Goal: Task Accomplishment & Management: Complete application form

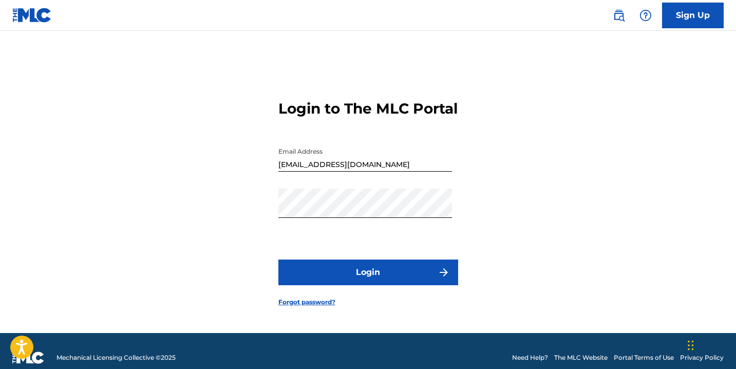
click at [418, 276] on button "Login" at bounding box center [368, 272] width 180 height 26
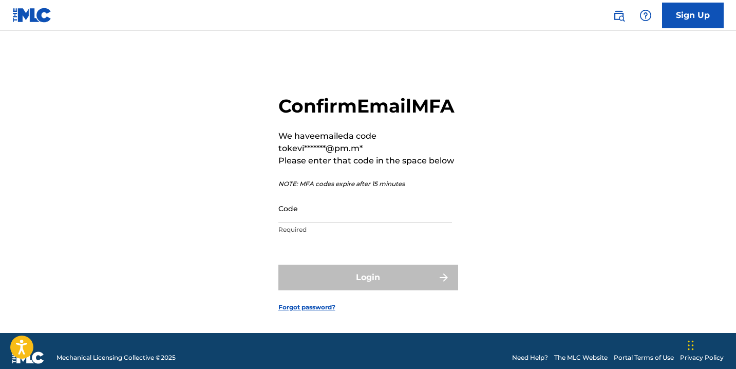
click at [312, 223] on input "Code" at bounding box center [365, 208] width 174 height 29
type input "8"
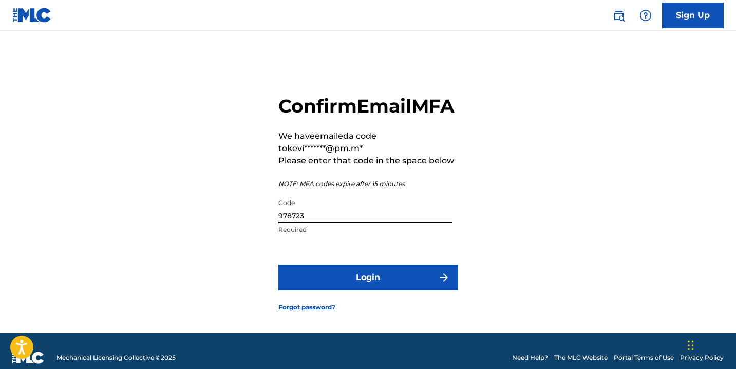
type input "978723"
click at [386, 290] on button "Login" at bounding box center [368, 277] width 180 height 26
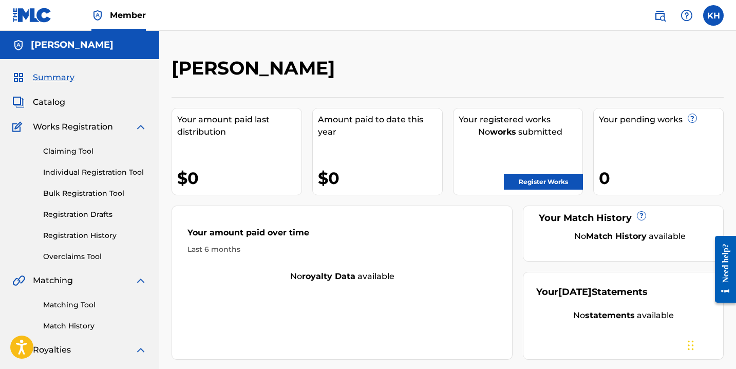
click at [102, 172] on link "Individual Registration Tool" at bounding box center [95, 172] width 104 height 11
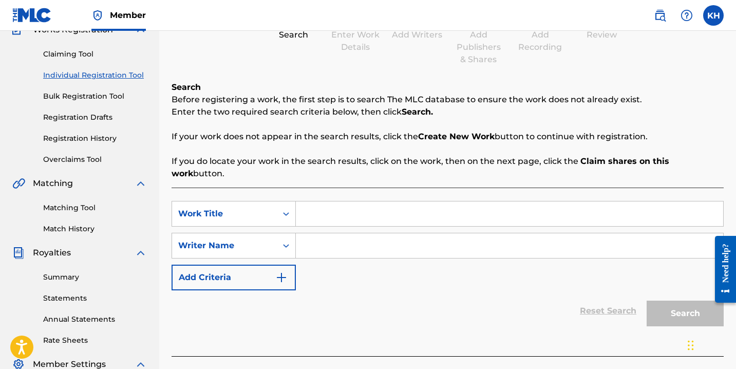
scroll to position [134, 0]
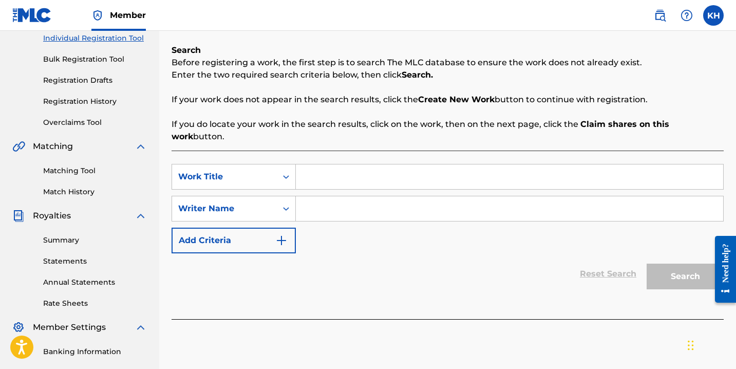
click at [310, 164] on input "Search Form" at bounding box center [509, 176] width 427 height 25
type input "Reflex"
click at [327, 202] on input "Search Form" at bounding box center [509, 208] width 427 height 25
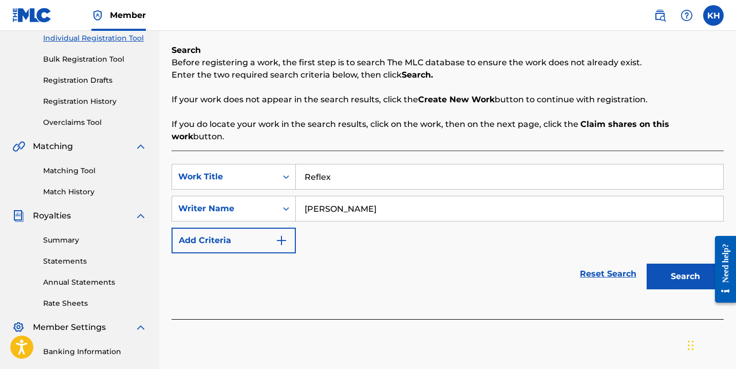
type input "[PERSON_NAME]"
click at [663, 263] on button "Search" at bounding box center [684, 276] width 77 height 26
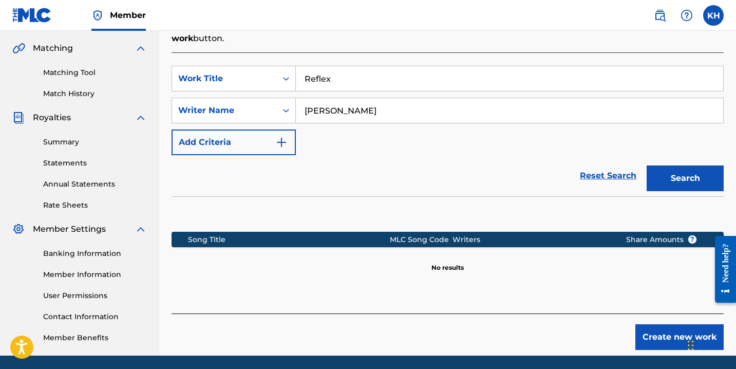
scroll to position [240, 0]
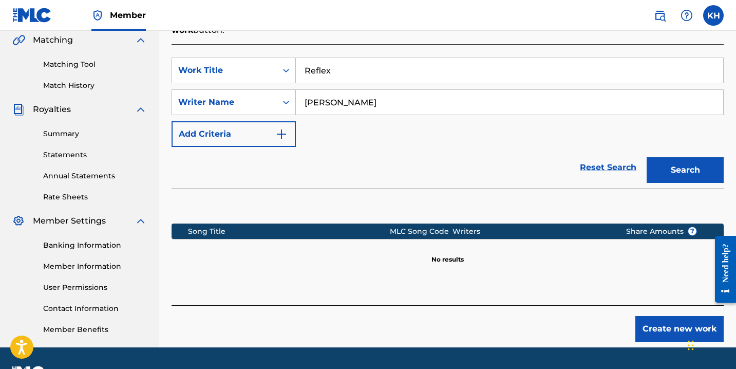
click at [643, 316] on button "Create new work" at bounding box center [679, 329] width 88 height 26
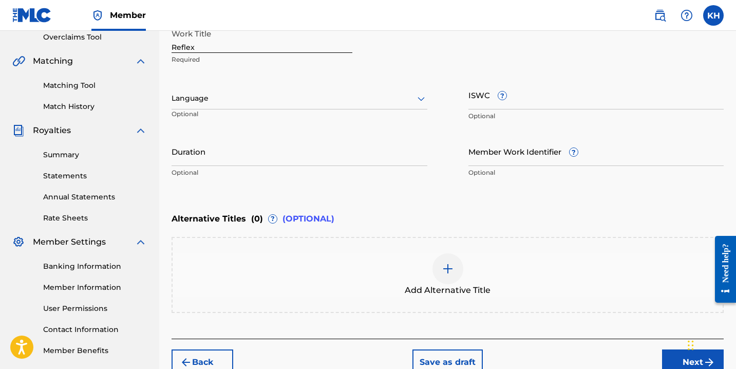
scroll to position [140, 0]
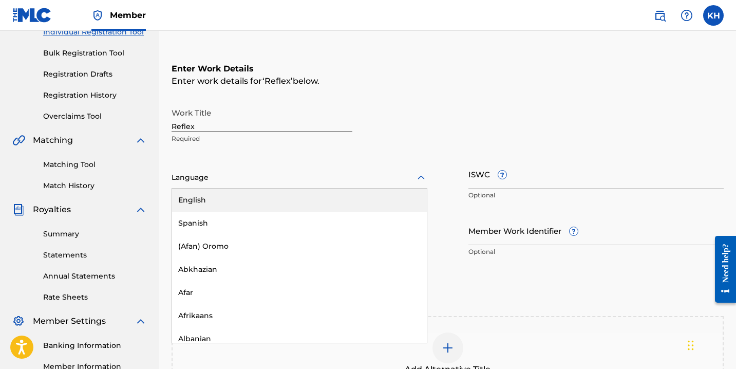
click at [418, 179] on icon at bounding box center [421, 178] width 12 height 12
click at [327, 199] on div "English" at bounding box center [299, 199] width 255 height 23
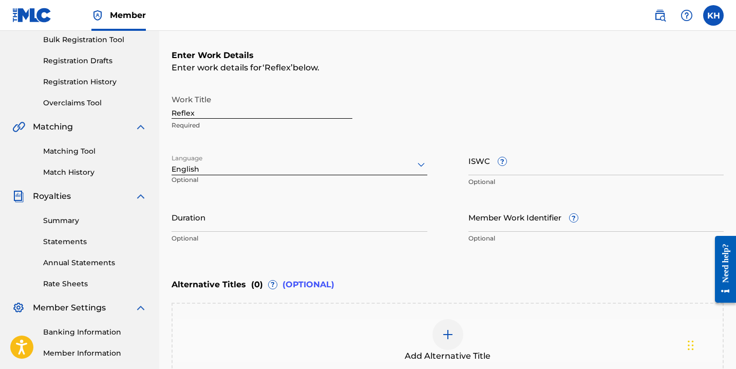
scroll to position [169, 0]
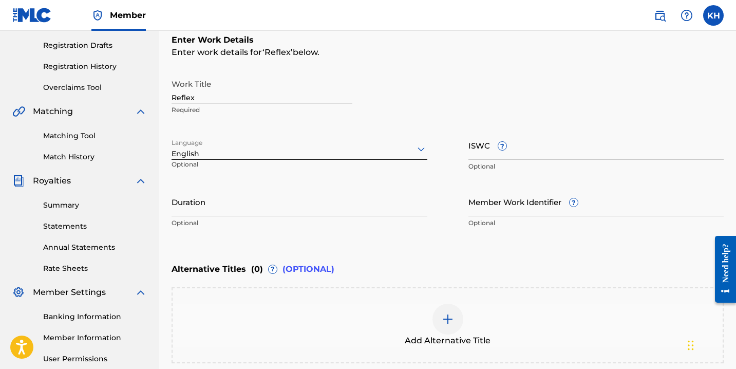
click at [244, 213] on input "Duration" at bounding box center [300, 201] width 256 height 29
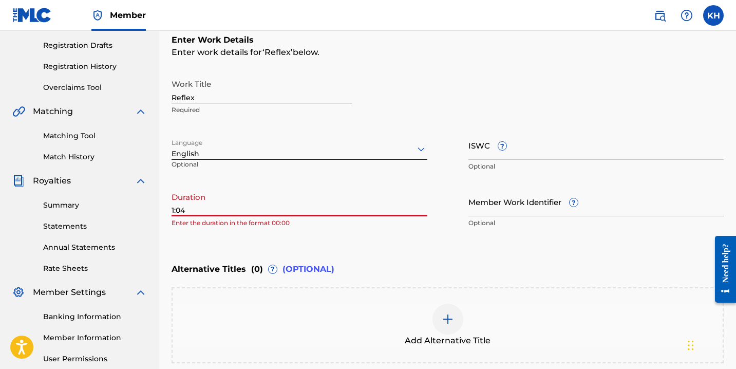
click at [172, 207] on input "1:04" at bounding box center [300, 201] width 256 height 29
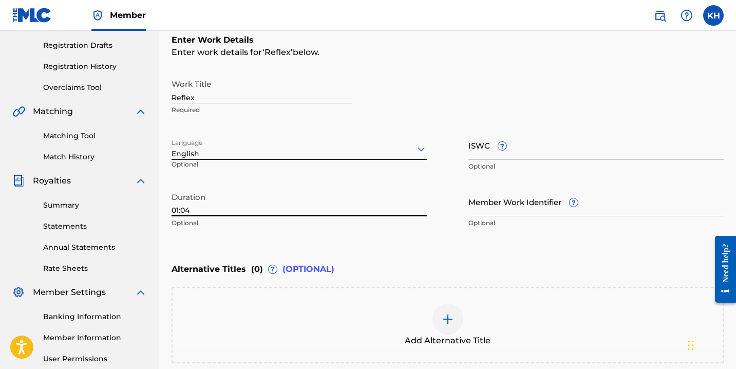
type input "01:04"
click at [239, 185] on div "Work Title Reflex Required Language English Optional ISWC ? Optional Duration 0…" at bounding box center [448, 153] width 552 height 159
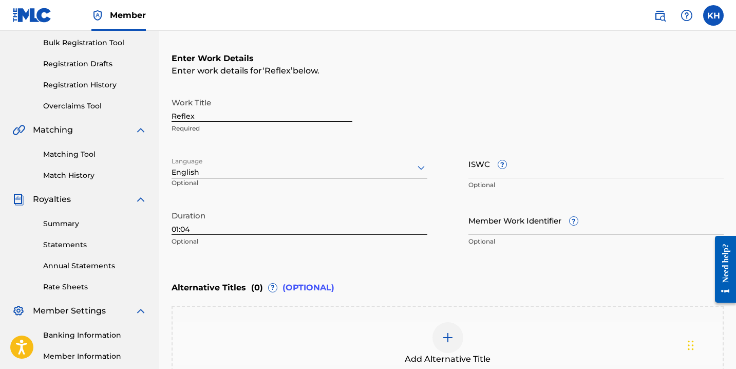
scroll to position [239, 0]
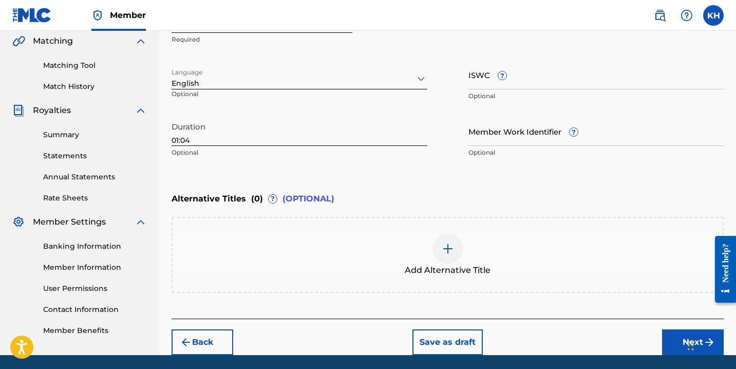
click at [670, 334] on button "Next" at bounding box center [693, 342] width 62 height 26
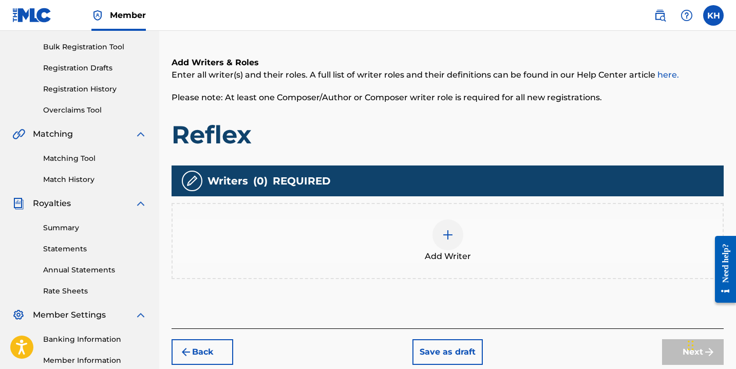
scroll to position [148, 0]
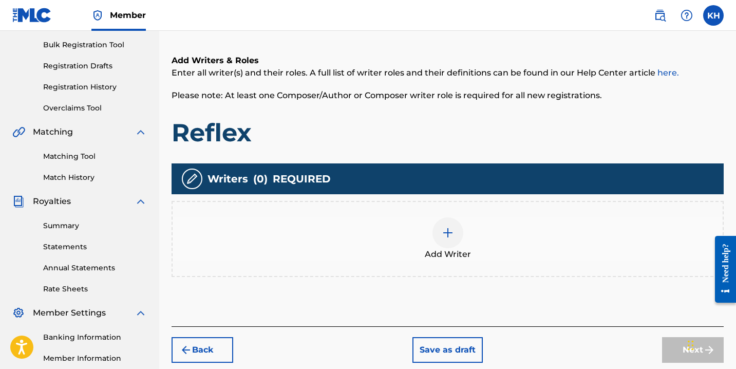
click at [446, 234] on img at bounding box center [448, 232] width 12 height 12
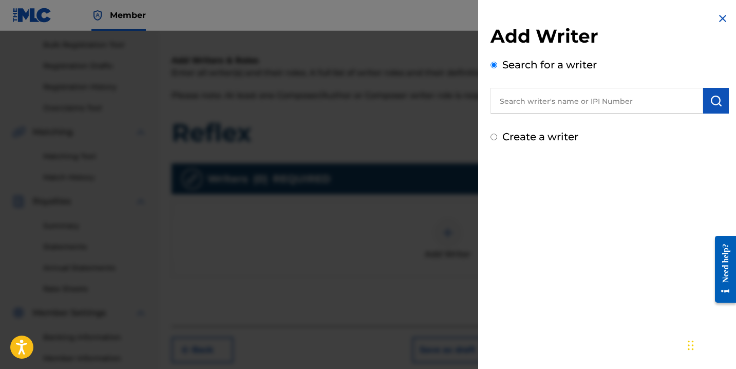
click at [496, 138] on input "Create a writer" at bounding box center [493, 137] width 7 height 7
radio input "false"
radio input "true"
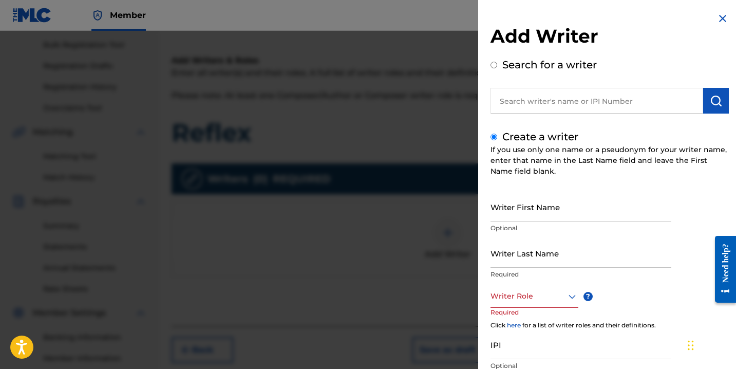
click at [519, 219] on input "Writer First Name" at bounding box center [580, 206] width 181 height 29
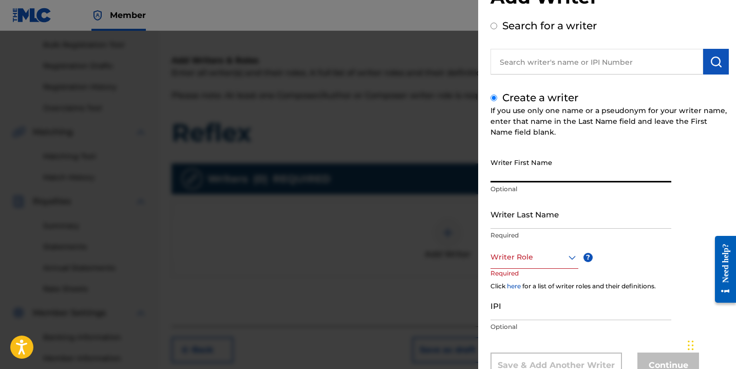
scroll to position [48, 0]
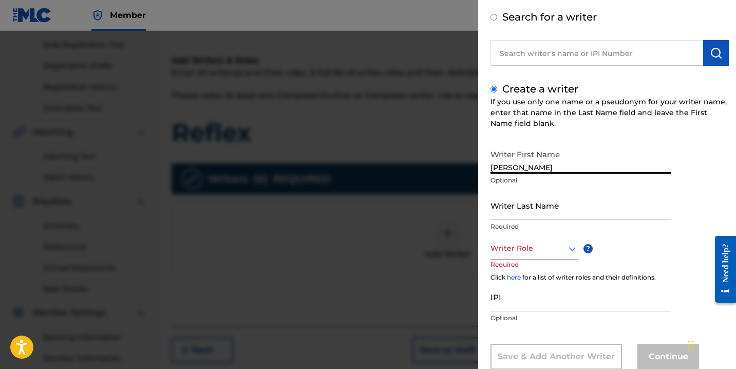
type input "[PERSON_NAME]"
click at [524, 213] on input "Writer Last Name" at bounding box center [580, 205] width 181 height 29
type input "[PERSON_NAME]"
click at [523, 167] on input "[PERSON_NAME]" at bounding box center [580, 158] width 181 height 29
type input "[PERSON_NAME]"
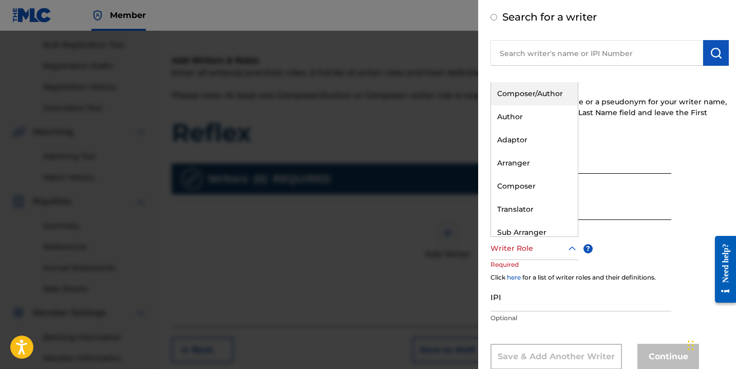
click at [561, 256] on div "Writer Role" at bounding box center [534, 248] width 88 height 23
click at [535, 98] on div "Composer/Author" at bounding box center [534, 93] width 87 height 23
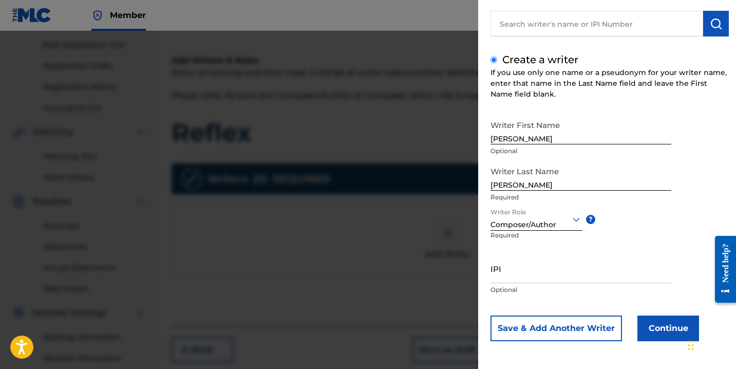
scroll to position [77, 0]
click at [666, 333] on button "Continue" at bounding box center [668, 328] width 62 height 26
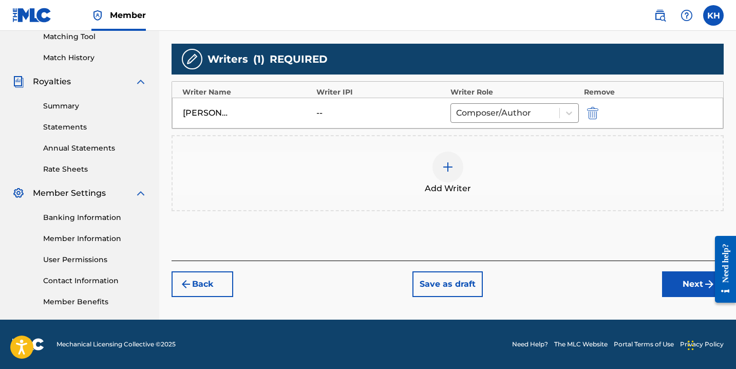
click at [674, 283] on button "Next" at bounding box center [693, 284] width 62 height 26
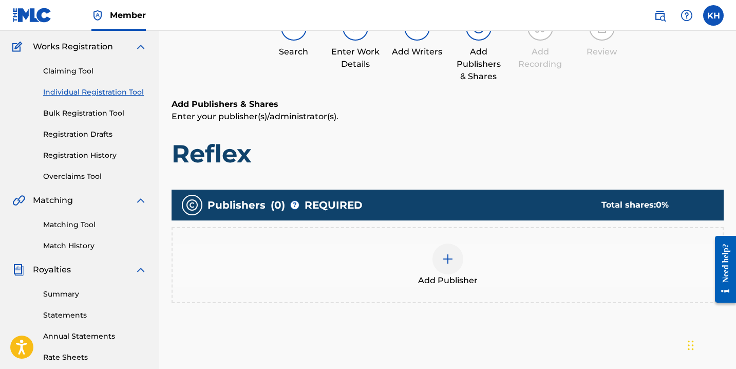
scroll to position [46, 0]
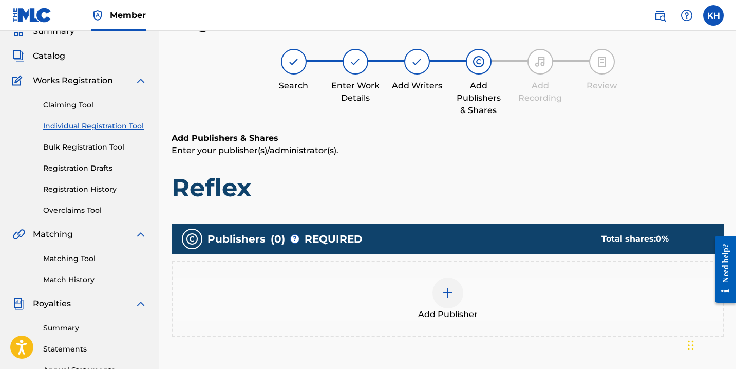
click at [442, 289] on img at bounding box center [448, 293] width 12 height 12
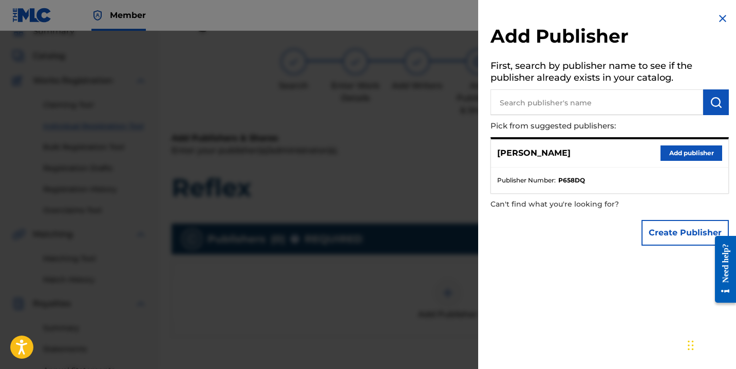
click at [675, 147] on button "Add publisher" at bounding box center [691, 152] width 62 height 15
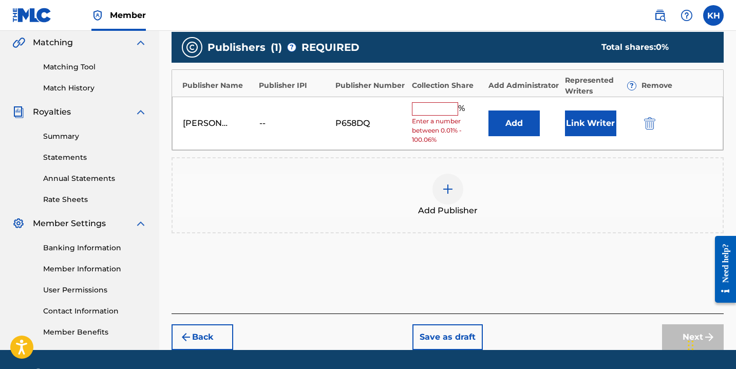
scroll to position [245, 0]
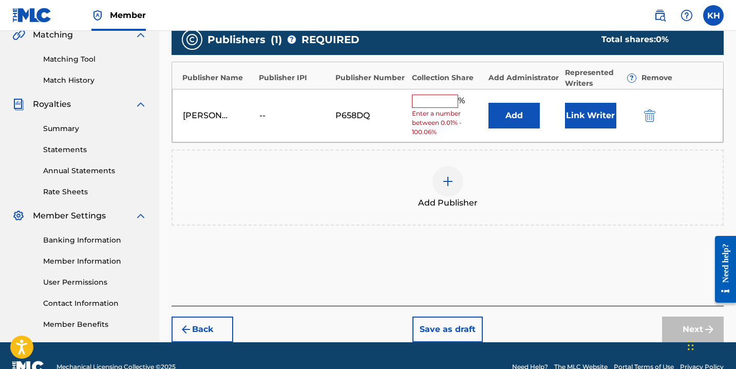
click at [427, 101] on input "text" at bounding box center [435, 100] width 46 height 13
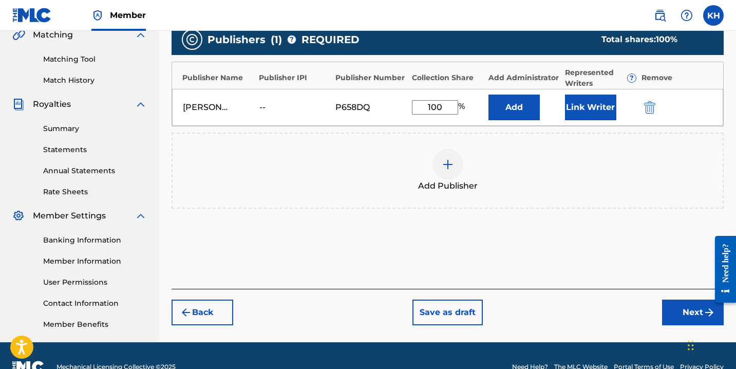
type input "100"
click at [350, 145] on div "Add Publisher" at bounding box center [448, 170] width 552 height 76
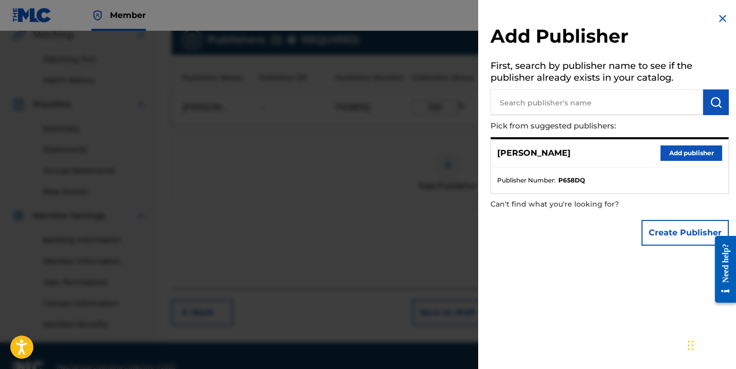
click at [721, 17] on img at bounding box center [722, 18] width 12 height 12
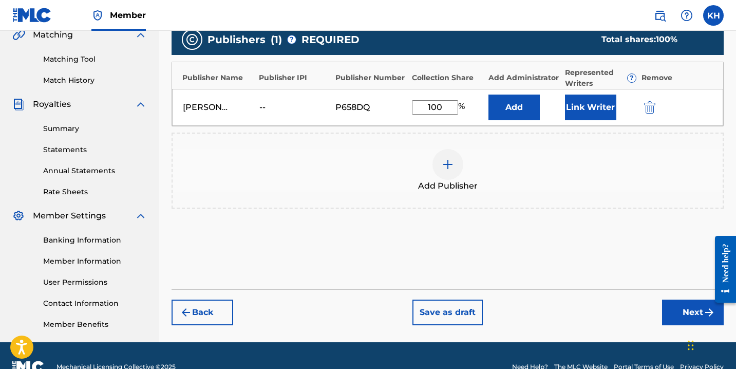
click at [202, 310] on button "Back" at bounding box center [203, 312] width 62 height 26
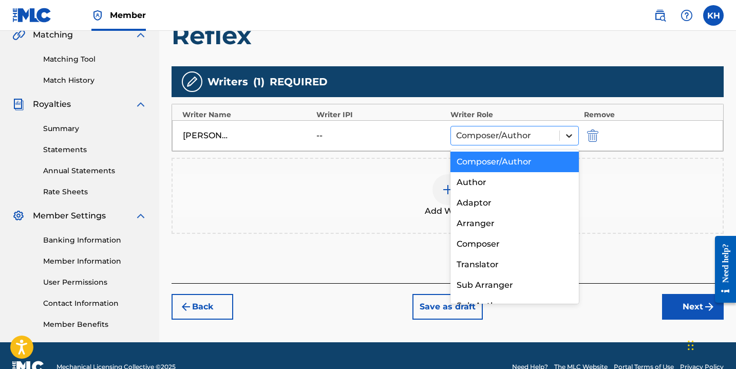
click at [568, 136] on icon at bounding box center [569, 136] width 6 height 4
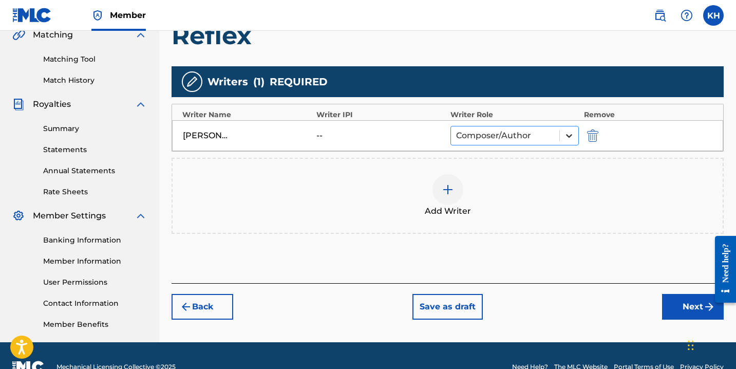
click at [568, 136] on icon at bounding box center [569, 136] width 6 height 4
click at [445, 185] on img at bounding box center [448, 189] width 12 height 12
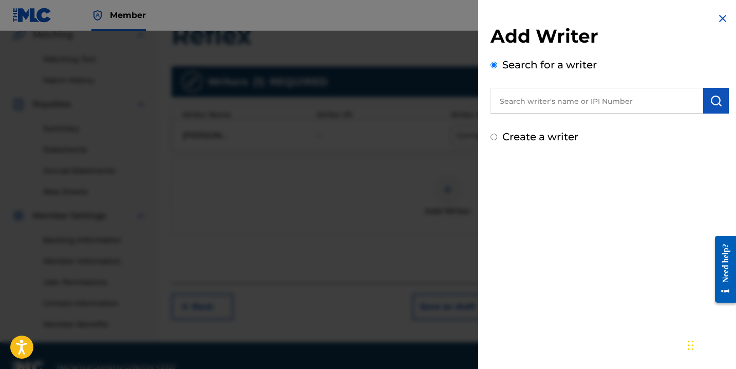
click at [718, 16] on img at bounding box center [722, 18] width 12 height 12
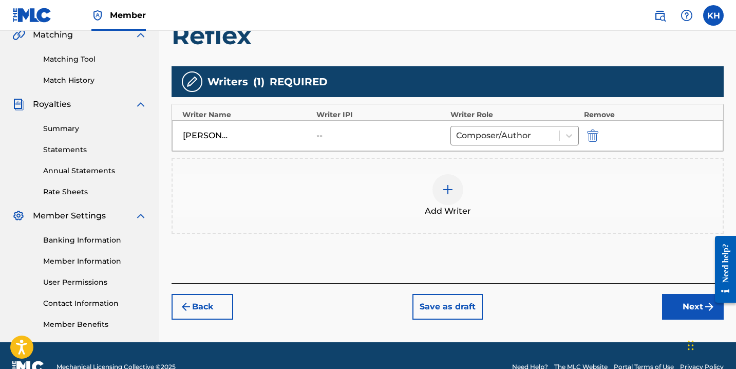
click at [592, 132] on img "submit" at bounding box center [592, 135] width 11 height 12
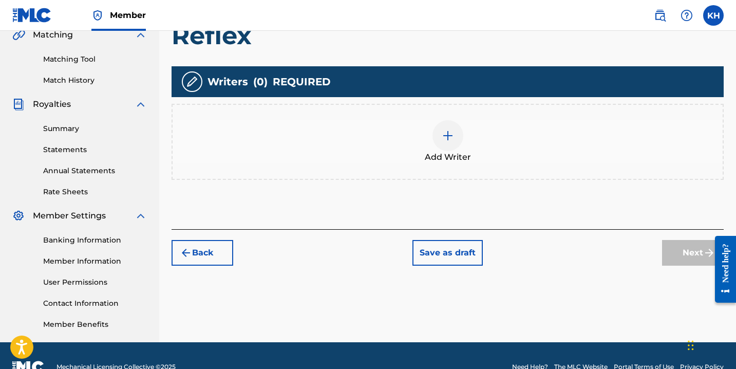
click at [451, 145] on div at bounding box center [447, 135] width 31 height 31
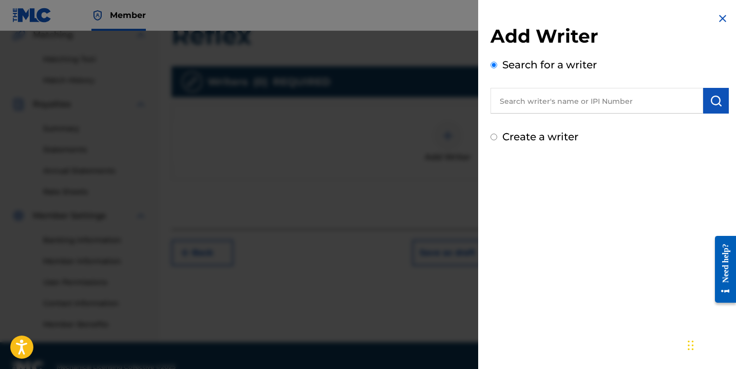
click at [495, 139] on input "Create a writer" at bounding box center [493, 137] width 7 height 7
radio input "false"
radio input "true"
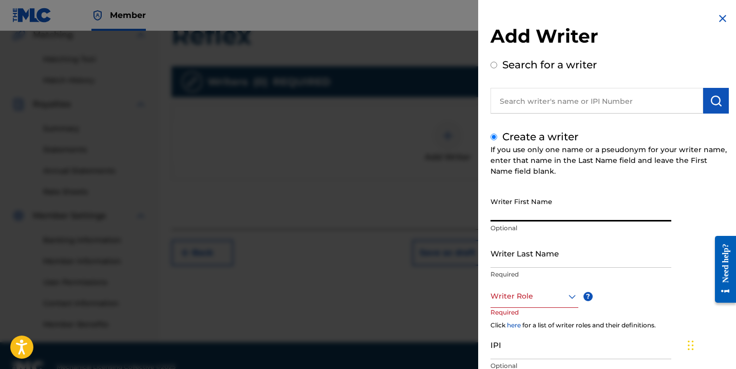
click at [509, 214] on input "Writer First Name" at bounding box center [580, 206] width 181 height 29
type input "[PERSON_NAME]"
click at [519, 265] on input "Writer Last Name" at bounding box center [580, 252] width 181 height 29
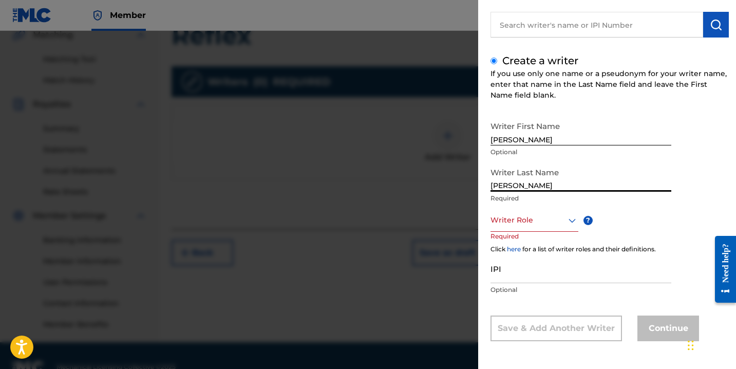
scroll to position [76, 0]
type input "[PERSON_NAME]"
click at [531, 229] on div "Writer Role" at bounding box center [534, 219] width 88 height 23
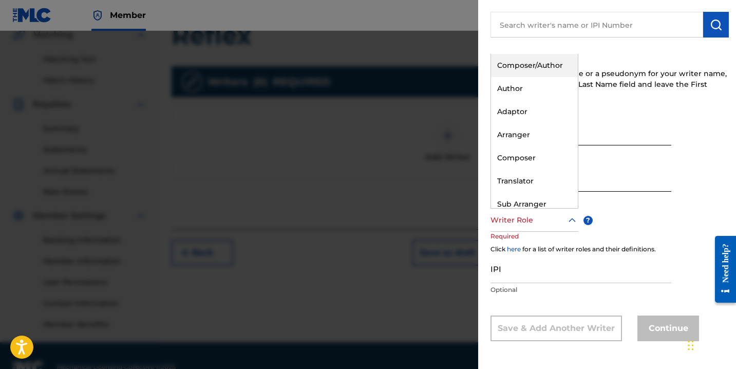
click at [535, 63] on div "Composer/Author" at bounding box center [534, 65] width 87 height 23
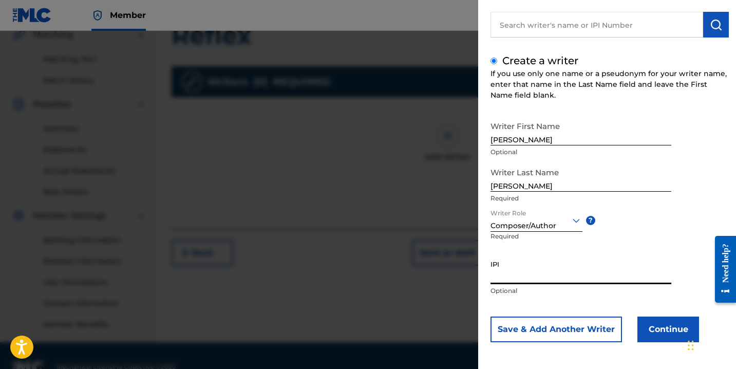
click at [504, 277] on input "IPI" at bounding box center [580, 269] width 181 height 29
paste input "01290755828"
type input "01290755828"
click at [662, 325] on button "Continue" at bounding box center [668, 329] width 62 height 26
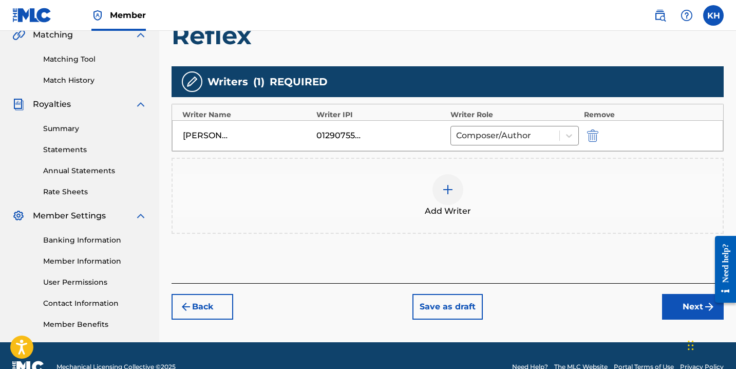
click at [666, 307] on button "Next" at bounding box center [693, 307] width 62 height 26
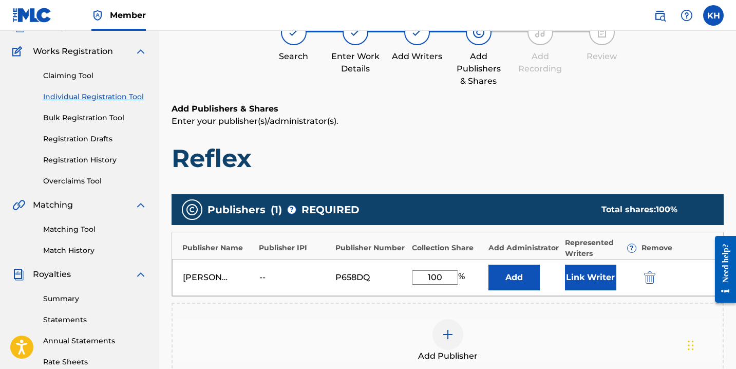
scroll to position [88, 0]
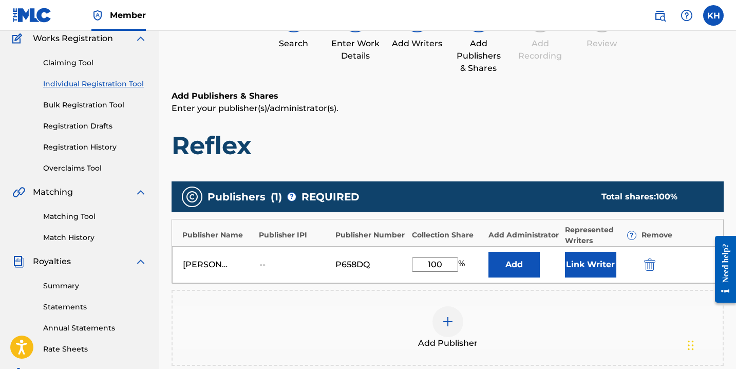
click at [645, 259] on img "submit" at bounding box center [649, 264] width 11 height 12
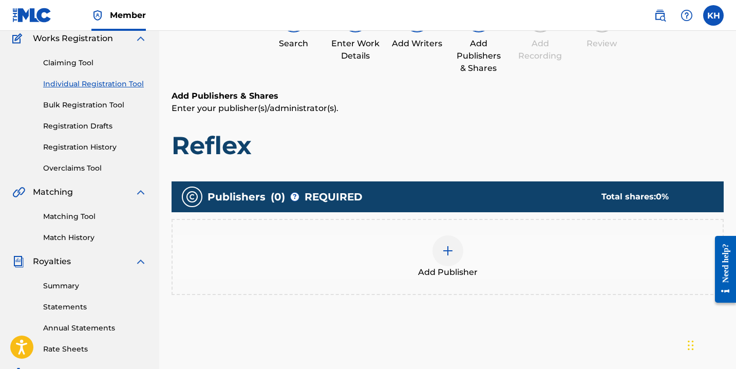
click at [442, 251] on img at bounding box center [448, 250] width 12 height 12
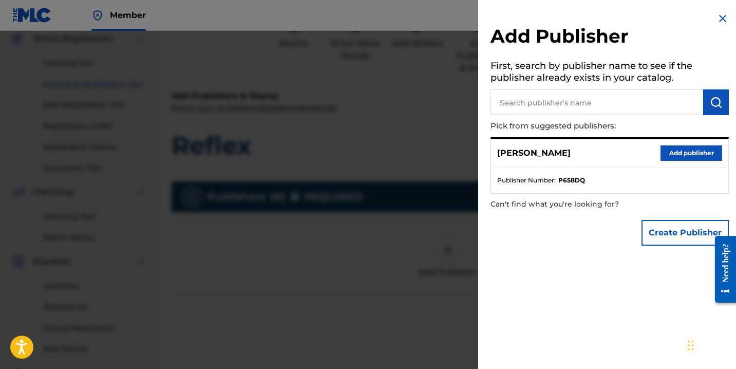
click at [671, 148] on button "Add publisher" at bounding box center [691, 152] width 62 height 15
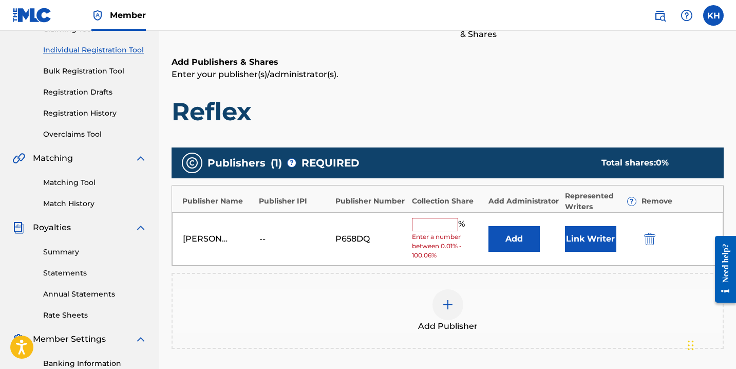
scroll to position [124, 0]
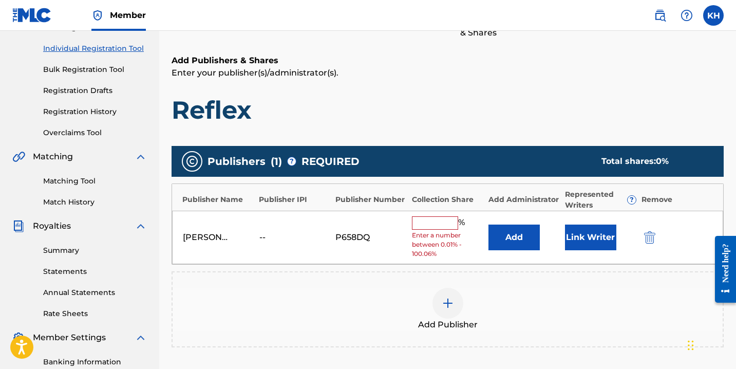
click at [650, 239] on img "submit" at bounding box center [649, 237] width 11 height 12
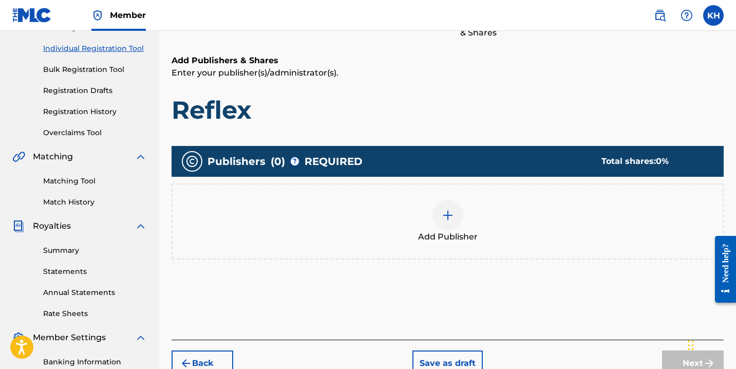
click at [442, 216] on img at bounding box center [448, 215] width 12 height 12
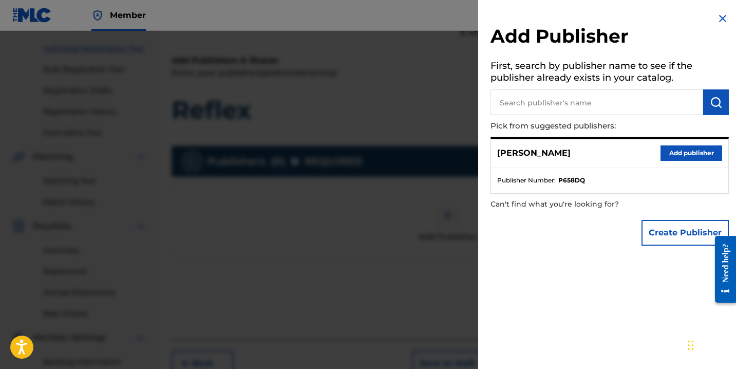
click at [721, 18] on img at bounding box center [722, 18] width 12 height 12
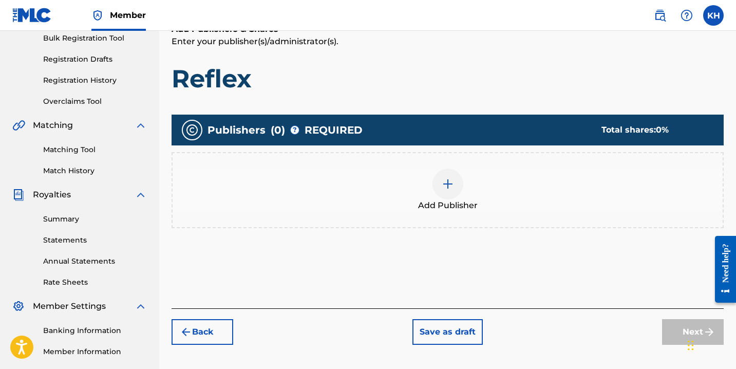
scroll to position [176, 0]
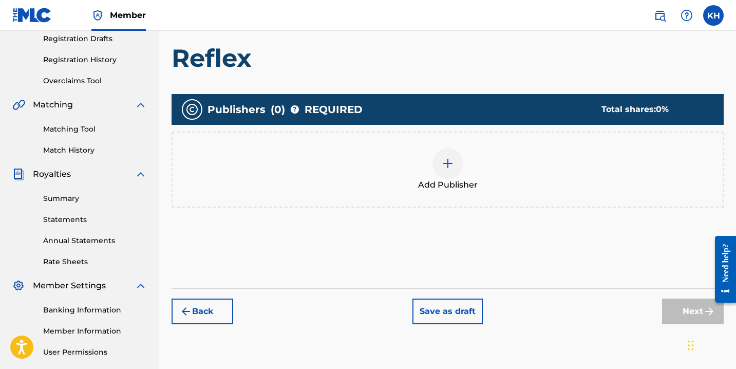
click at [449, 168] on img at bounding box center [448, 163] width 12 height 12
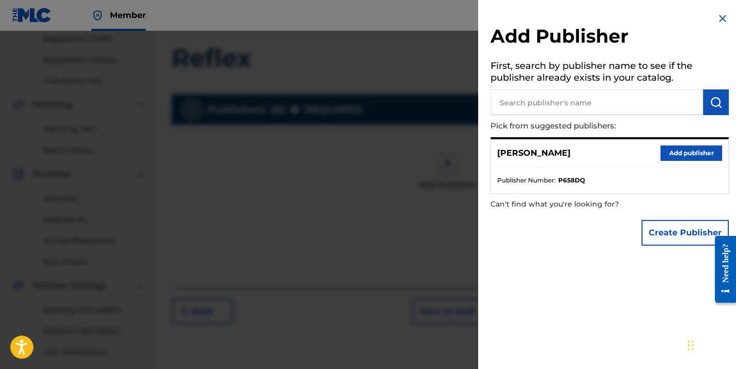
click at [679, 150] on button "Add publisher" at bounding box center [691, 152] width 62 height 15
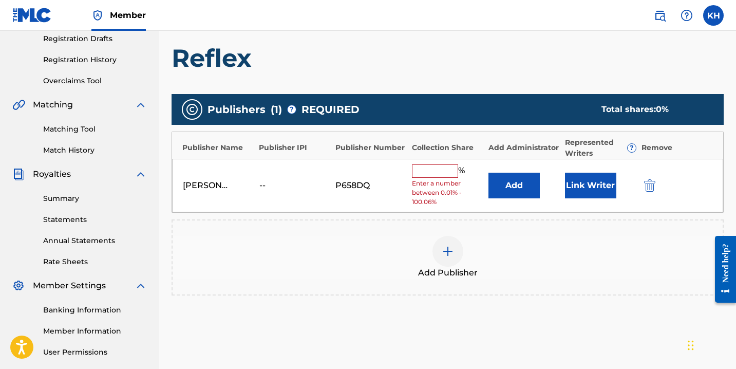
click at [443, 169] on input "text" at bounding box center [435, 170] width 46 height 13
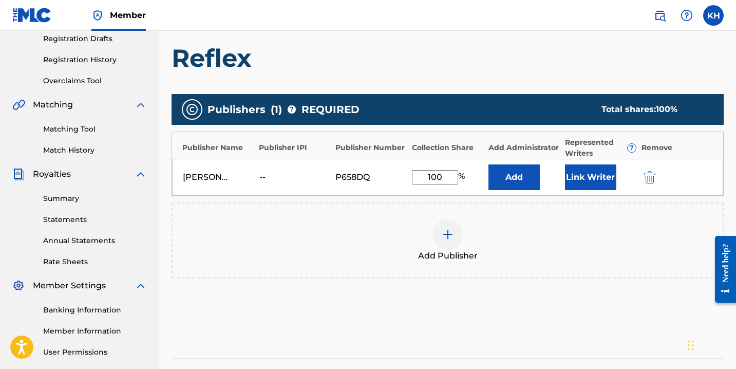
type input "100"
click at [505, 226] on div "Add Publisher" at bounding box center [448, 240] width 550 height 43
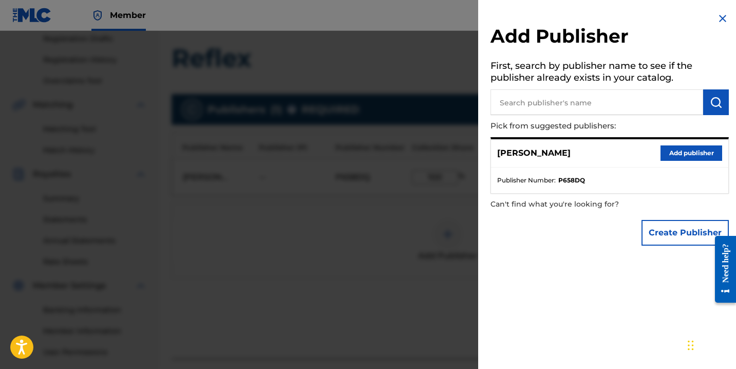
click at [726, 14] on div "Add Publisher First, search by publisher name to see if the publisher already e…" at bounding box center [609, 131] width 263 height 263
click at [721, 18] on img at bounding box center [722, 18] width 12 height 12
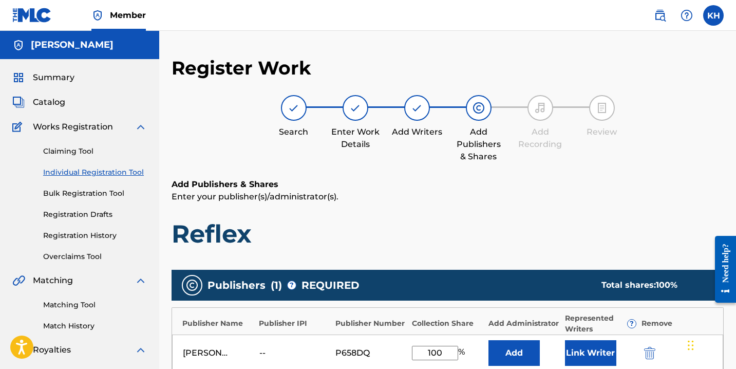
scroll to position [0, 0]
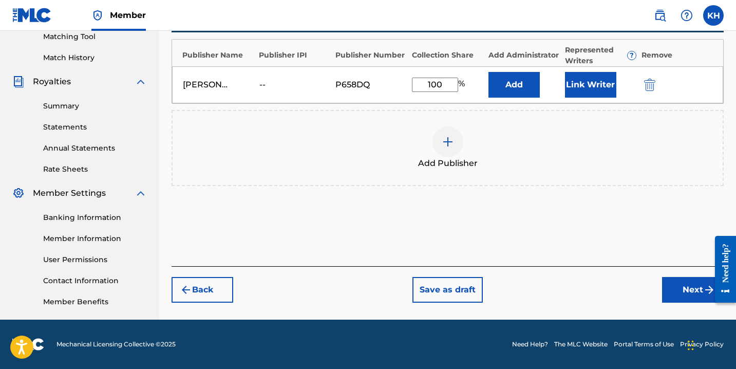
click at [674, 293] on button "Next" at bounding box center [693, 290] width 62 height 26
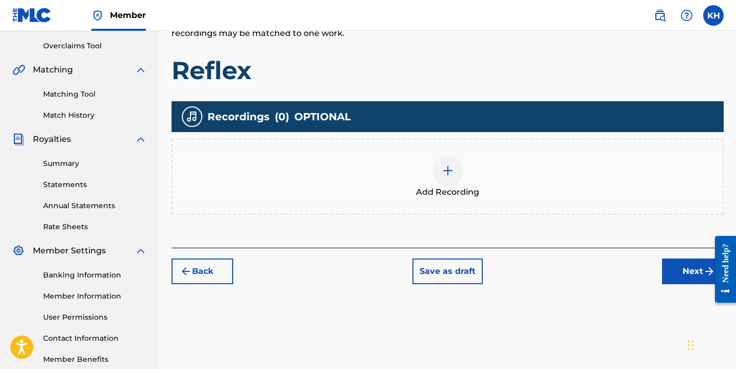
scroll to position [241, 0]
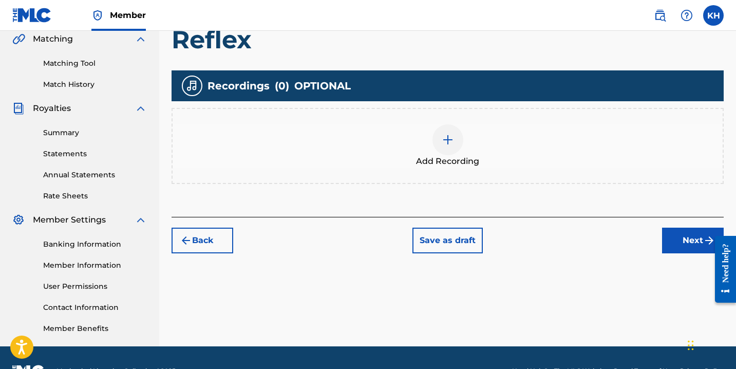
click at [445, 145] on img at bounding box center [448, 140] width 12 height 12
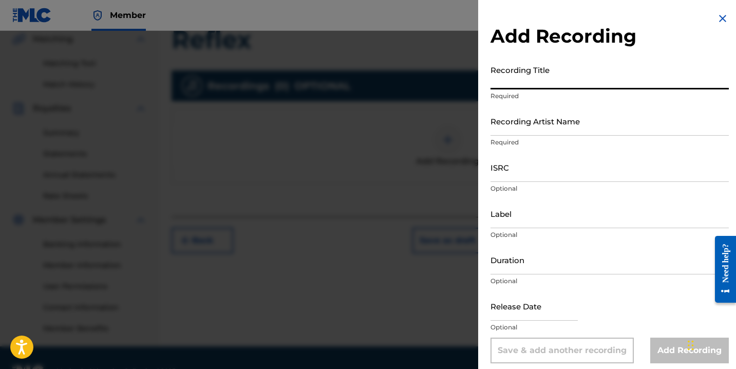
click at [519, 85] on input "Recording Title" at bounding box center [609, 74] width 238 height 29
type input "Reflex"
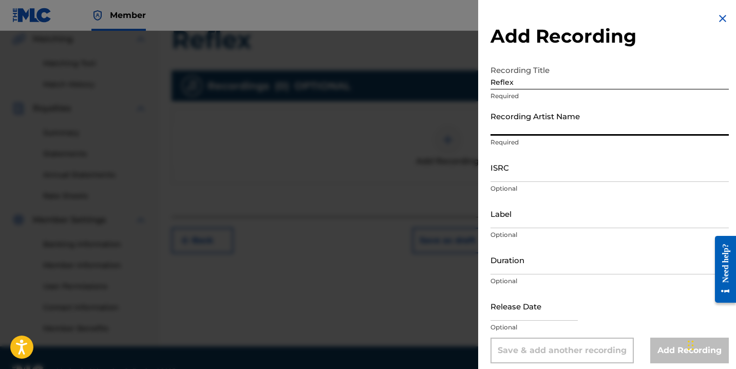
click at [507, 135] on input "Recording Artist Name" at bounding box center [609, 120] width 238 height 29
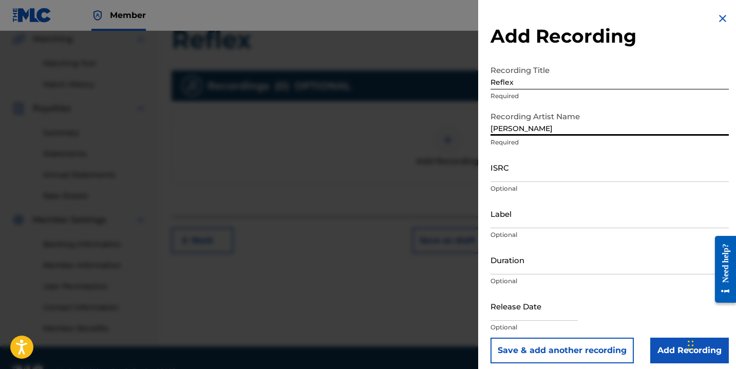
type input "[PERSON_NAME]"
click at [501, 170] on input "ISRC" at bounding box center [609, 167] width 238 height 29
paste input "TCAJZ2539310"
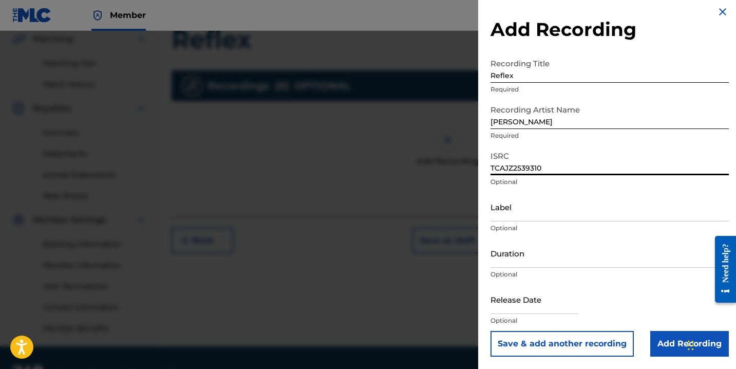
scroll to position [7, 0]
type input "TCAJZ2539310"
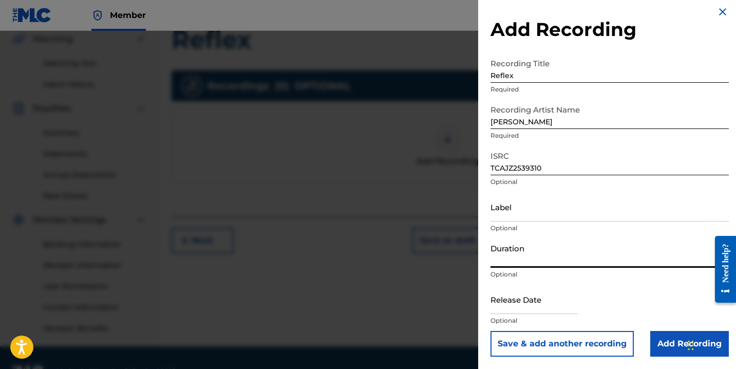
click at [521, 259] on input "Duration" at bounding box center [609, 252] width 238 height 29
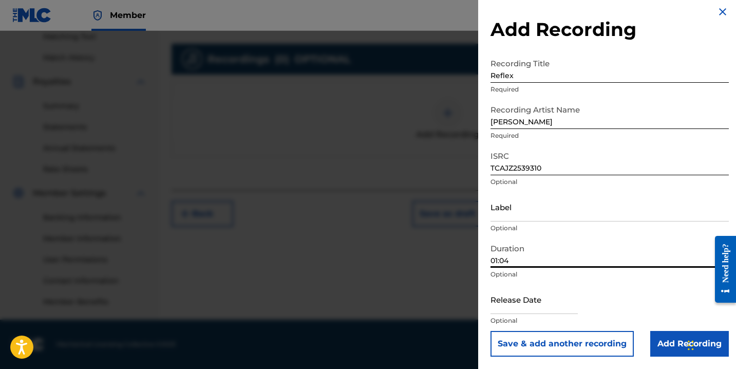
type input "01:04"
click at [544, 292] on input "text" at bounding box center [533, 298] width 87 height 29
select select "7"
select select "2025"
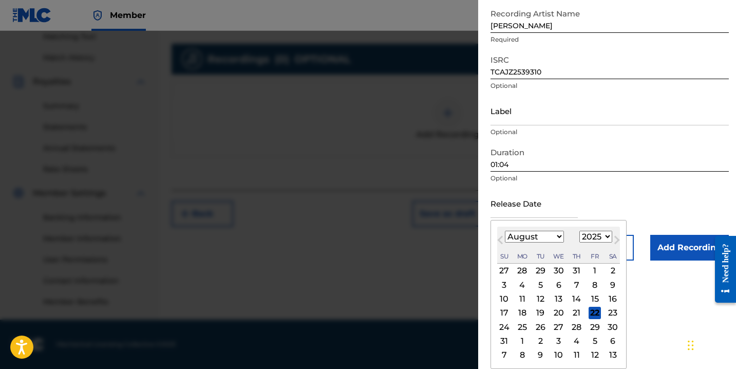
click at [588, 311] on div "22" at bounding box center [594, 313] width 12 height 12
type input "[DATE]"
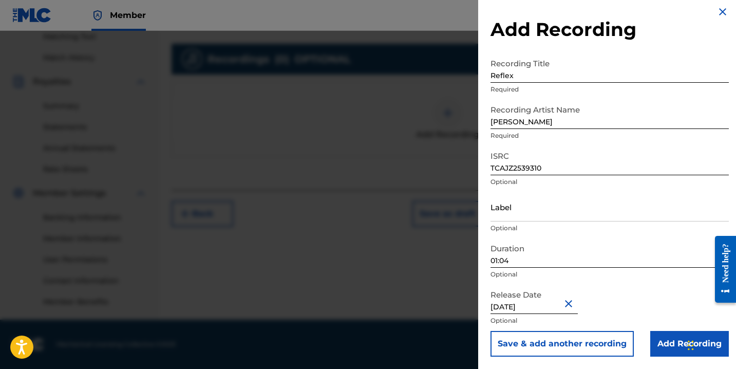
click at [659, 336] on input "Add Recording" at bounding box center [689, 344] width 79 height 26
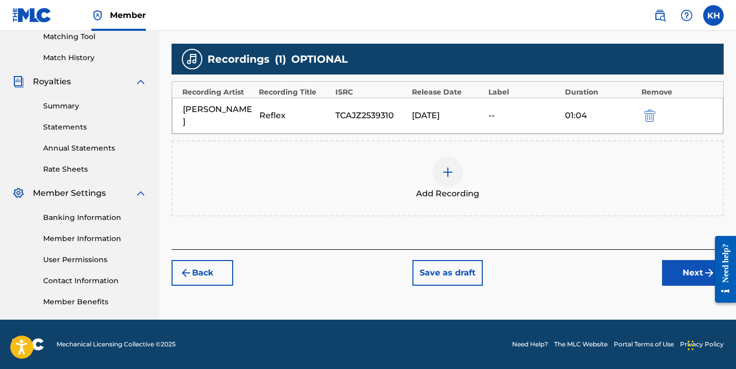
click at [677, 261] on button "Next" at bounding box center [693, 273] width 62 height 26
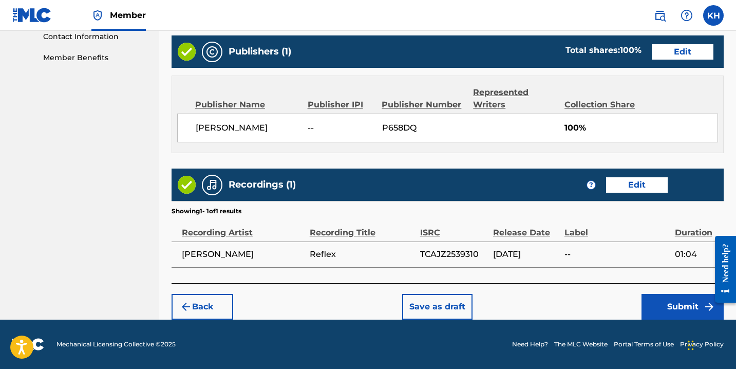
scroll to position [511, 0]
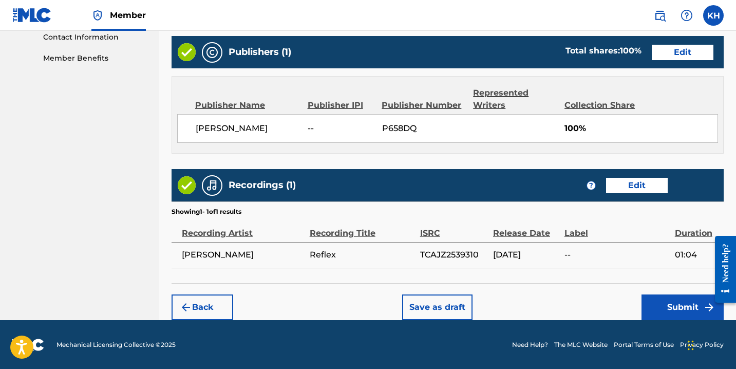
click at [652, 299] on button "Submit" at bounding box center [682, 307] width 82 height 26
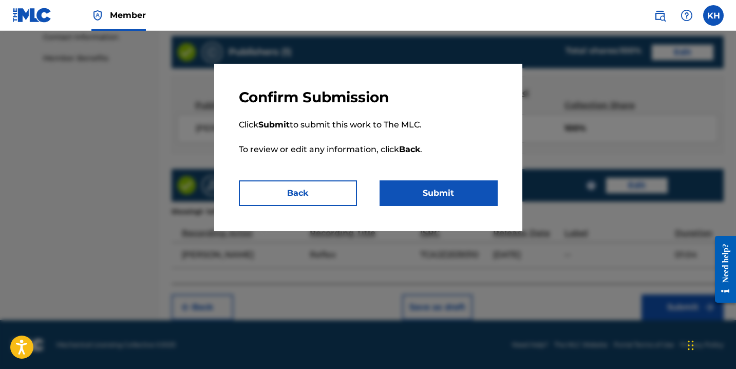
click at [445, 199] on button "Submit" at bounding box center [438, 193] width 118 height 26
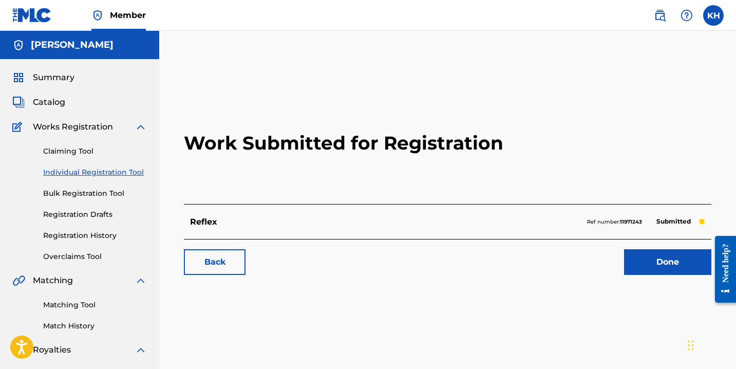
click at [57, 80] on span "Summary" at bounding box center [54, 77] width 42 height 12
